Goal: Information Seeking & Learning: Find specific fact

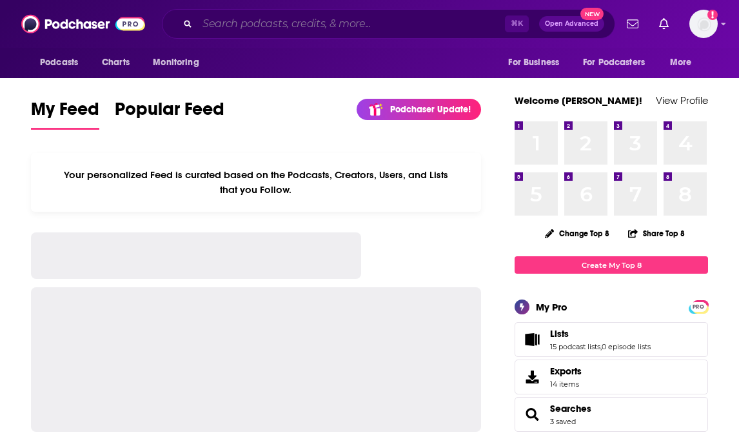
drag, startPoint x: 0, startPoint y: 0, endPoint x: 225, endPoint y: 27, distance: 226.1
click at [225, 27] on input "Search podcasts, credits, & more..." at bounding box center [351, 24] width 308 height 21
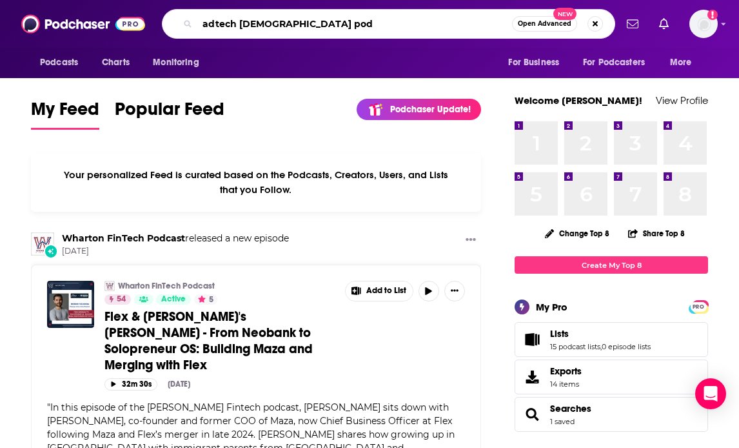
type input "adtech [DEMOGRAPHIC_DATA] pod"
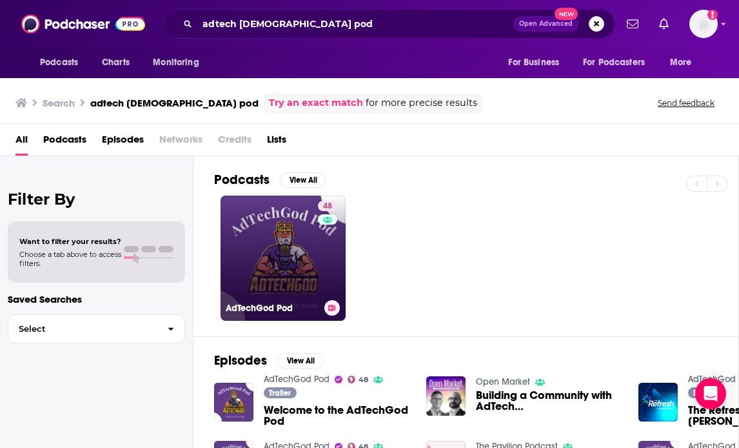
click at [280, 251] on link "48 AdTechGod Pod" at bounding box center [283, 257] width 125 height 125
